Goal: Entertainment & Leisure: Consume media (video, audio)

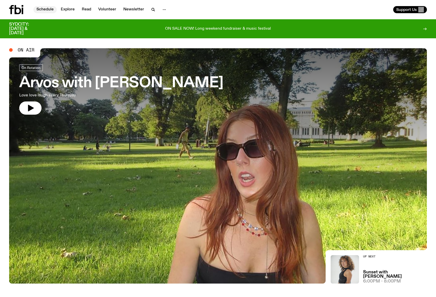
click at [48, 9] on link "Schedule" at bounding box center [44, 9] width 23 height 7
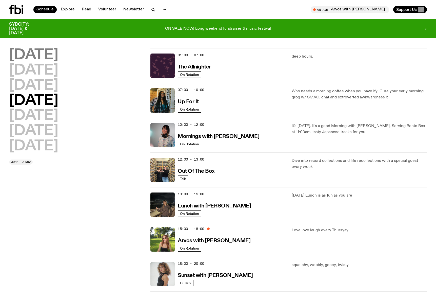
click at [36, 52] on h2 "[DATE]" at bounding box center [33, 55] width 49 height 14
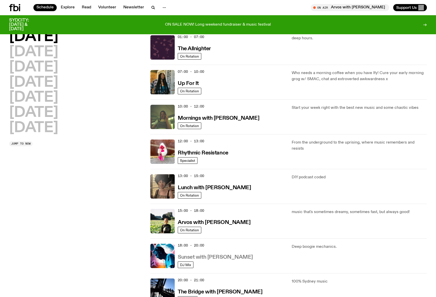
click at [212, 256] on h3 "Sunset with [PERSON_NAME]" at bounding box center [215, 256] width 75 height 5
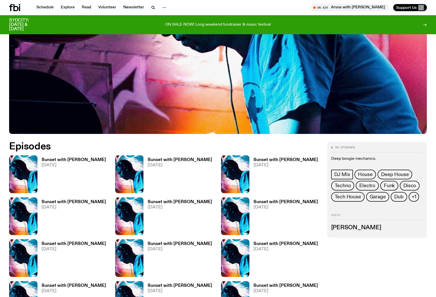
scroll to position [199, 0]
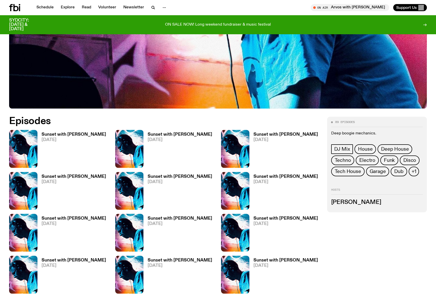
click at [69, 260] on h3 "Sunset with [PERSON_NAME]" at bounding box center [74, 260] width 65 height 4
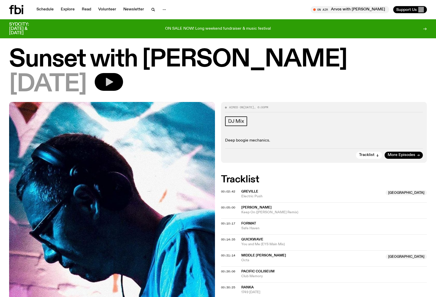
click at [123, 76] on button "button" at bounding box center [109, 82] width 28 height 18
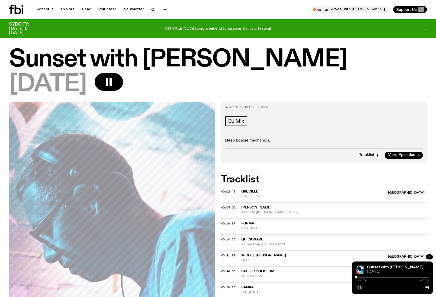
click at [357, 286] on button "button" at bounding box center [359, 286] width 7 height 5
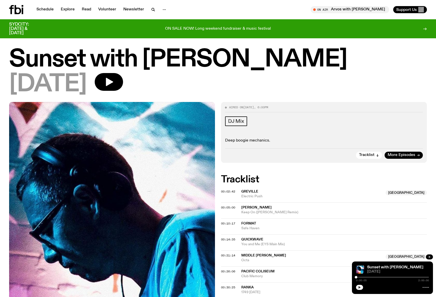
click at [359, 288] on icon "button" at bounding box center [360, 287] width 2 height 3
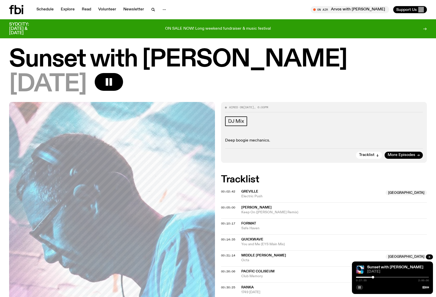
drag, startPoint x: 368, startPoint y: 276, endPoint x: 373, endPoint y: 276, distance: 5.1
click at [373, 276] on div at bounding box center [373, 277] width 3 height 3
drag, startPoint x: 373, startPoint y: 276, endPoint x: 380, endPoint y: 276, distance: 6.6
click at [380, 276] on div at bounding box center [379, 277] width 3 height 3
click at [382, 277] on div at bounding box center [382, 277] width 3 height 3
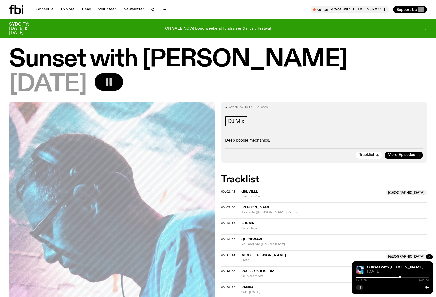
click at [112, 80] on rect "button" at bounding box center [111, 82] width 3 height 8
